Goal: Check status: Check status

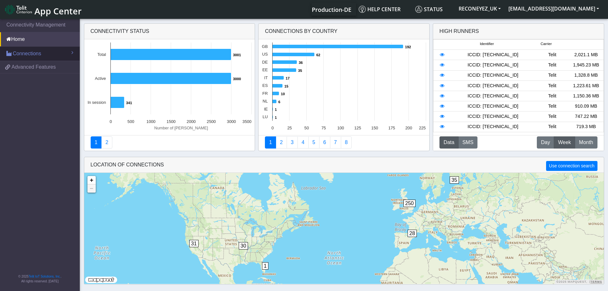
click at [36, 55] on span "Connections" at bounding box center [27, 54] width 28 height 8
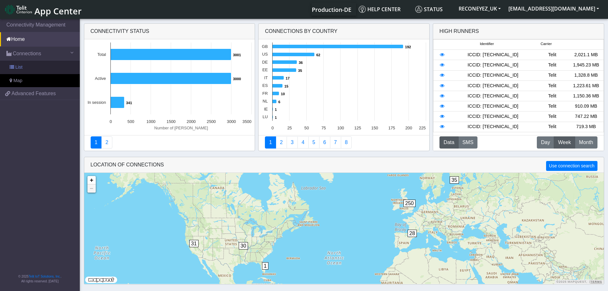
click at [35, 65] on link "List" at bounding box center [40, 67] width 80 height 13
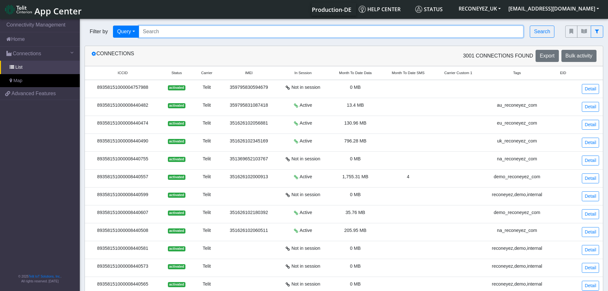
paste input "89358151000008433073"
type input "89358151000008433073"
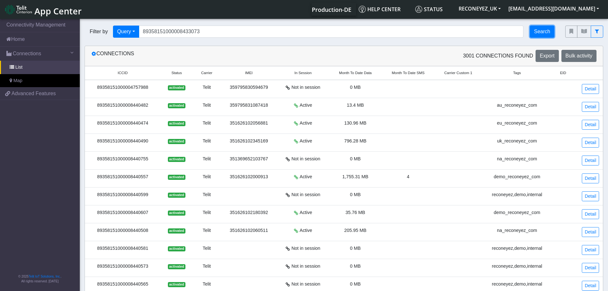
click at [543, 33] on button "Search" at bounding box center [542, 32] width 25 height 12
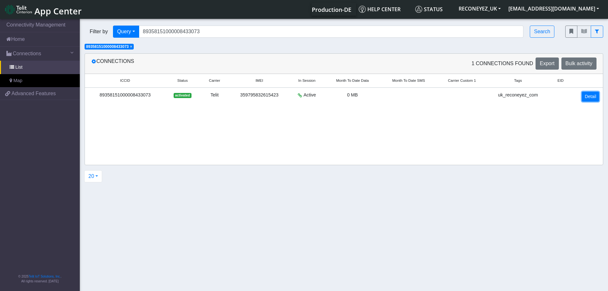
click at [592, 96] on link "Detail" at bounding box center [590, 97] width 17 height 10
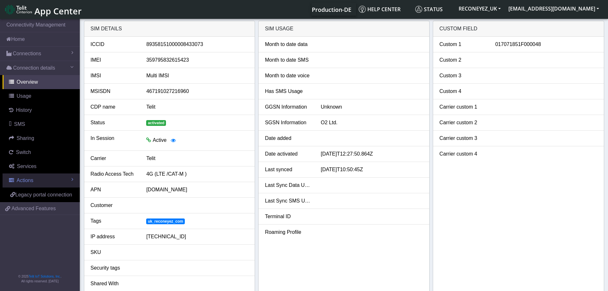
click at [25, 177] on span "Actions" at bounding box center [25, 179] width 17 height 5
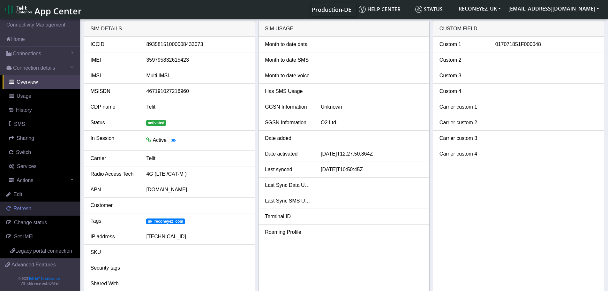
click at [22, 207] on span "Refresh" at bounding box center [22, 208] width 18 height 5
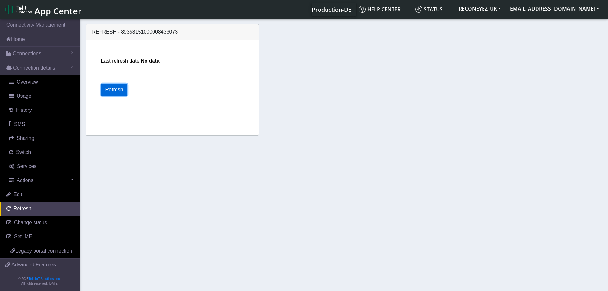
click at [112, 89] on button "Refresh" at bounding box center [114, 90] width 26 height 12
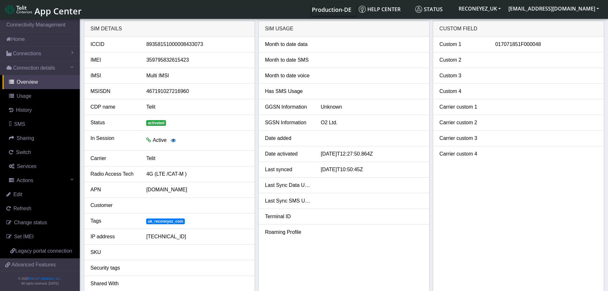
click at [173, 141] on icon "button" at bounding box center [173, 140] width 5 height 5
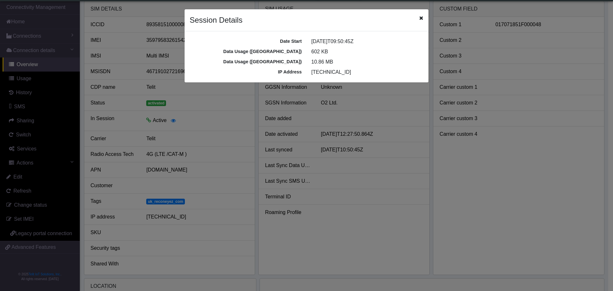
click at [421, 20] on icon "Close" at bounding box center [421, 17] width 4 height 5
